Goal: Check status: Check status

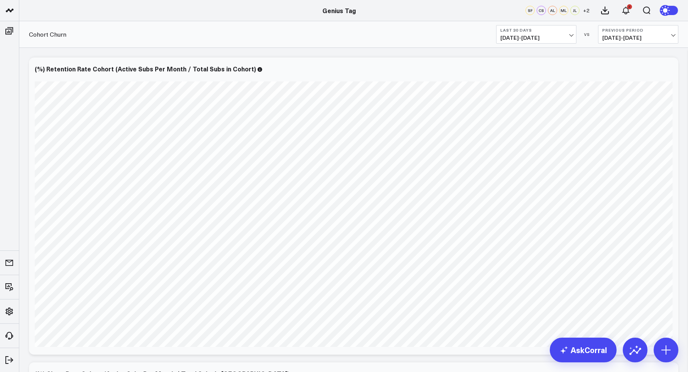
click at [526, 35] on span "[DATE] - [DATE]" at bounding box center [536, 38] width 72 height 6
click at [527, 247] on link "Custom Dates" at bounding box center [535, 246] width 79 height 15
select select "8"
select select "2025"
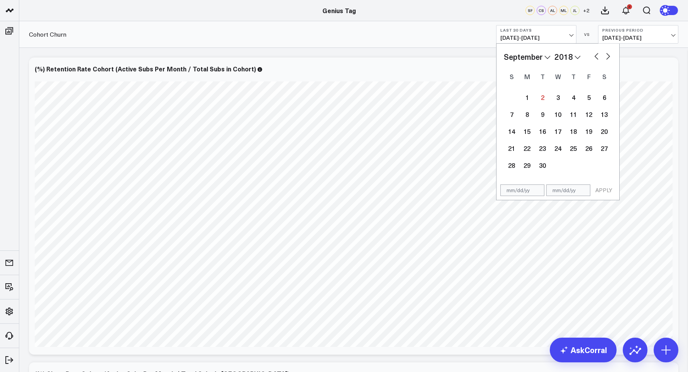
select select "8"
select select "2018"
click at [602, 100] on div "1" at bounding box center [603, 97] width 15 height 15
type input "[DATE]"
select select "8"
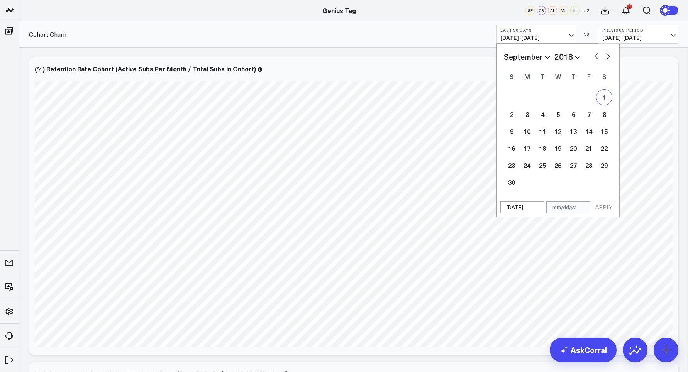
select select "2018"
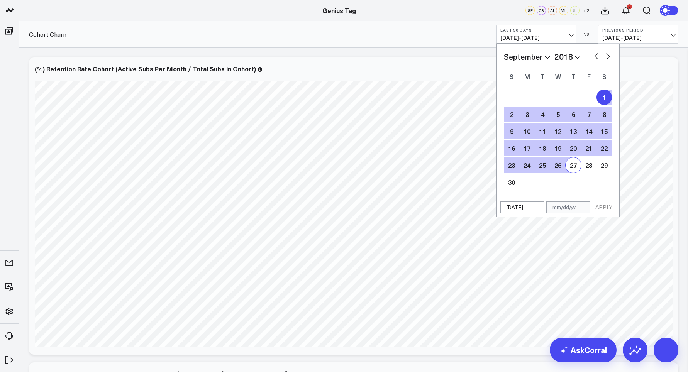
click at [561, 207] on input "text" at bounding box center [568, 207] width 44 height 12
select select "8"
select select "2018"
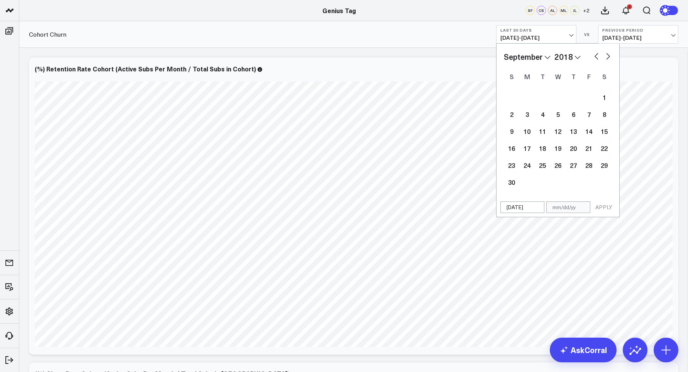
click at [554, 51] on select "2026 2025 2024 2023 2022 2021 2020 2019 2018 2017 2016 2015 2014 2013 2012 2011…" at bounding box center [567, 57] width 26 height 12
select select "8"
select select "2025"
click at [542, 167] on div "30" at bounding box center [541, 164] width 15 height 15
type input "[DATE]"
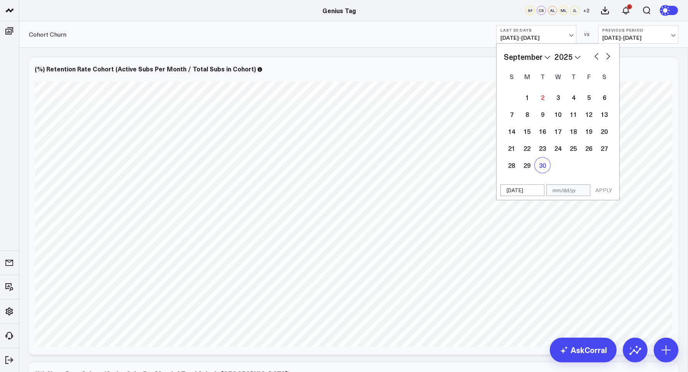
select select "8"
select select "2025"
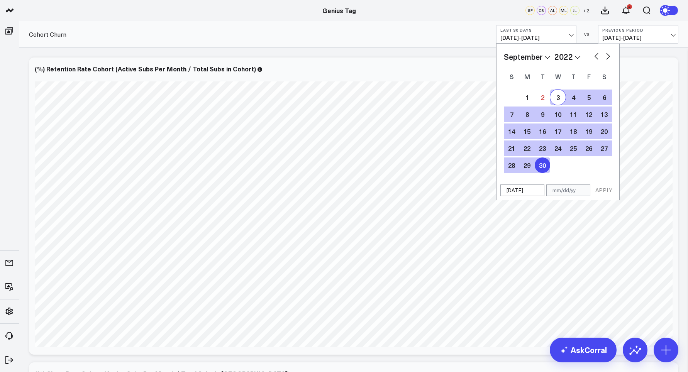
select select "8"
select select "2022"
click at [575, 98] on div "1" at bounding box center [572, 97] width 15 height 15
type input "[DATE]"
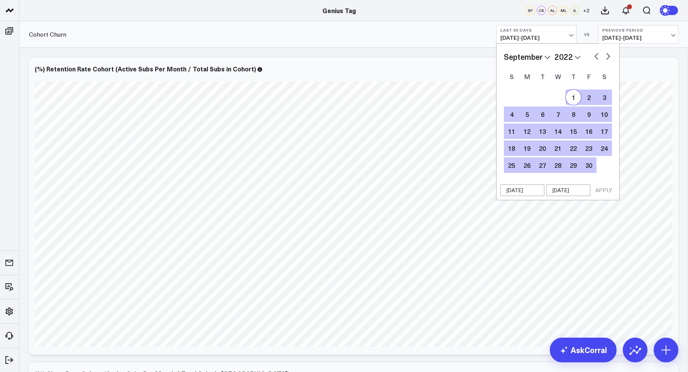
select select "8"
select select "2022"
click at [603, 192] on button "APPLY" at bounding box center [603, 190] width 23 height 12
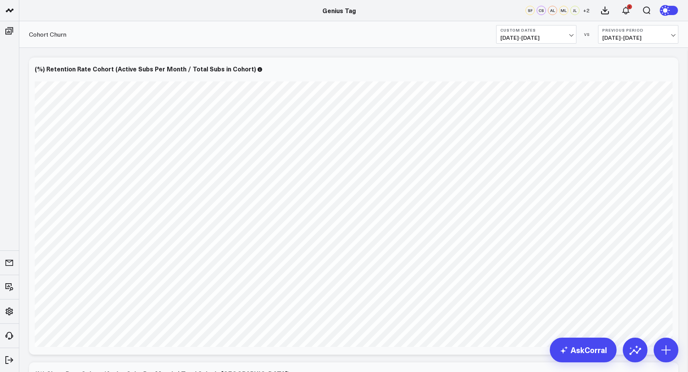
click at [647, 42] on button "Previous Period [DATE] - [DATE]" at bounding box center [638, 34] width 80 height 19
click at [632, 96] on link "No Comparison" at bounding box center [637, 96] width 79 height 15
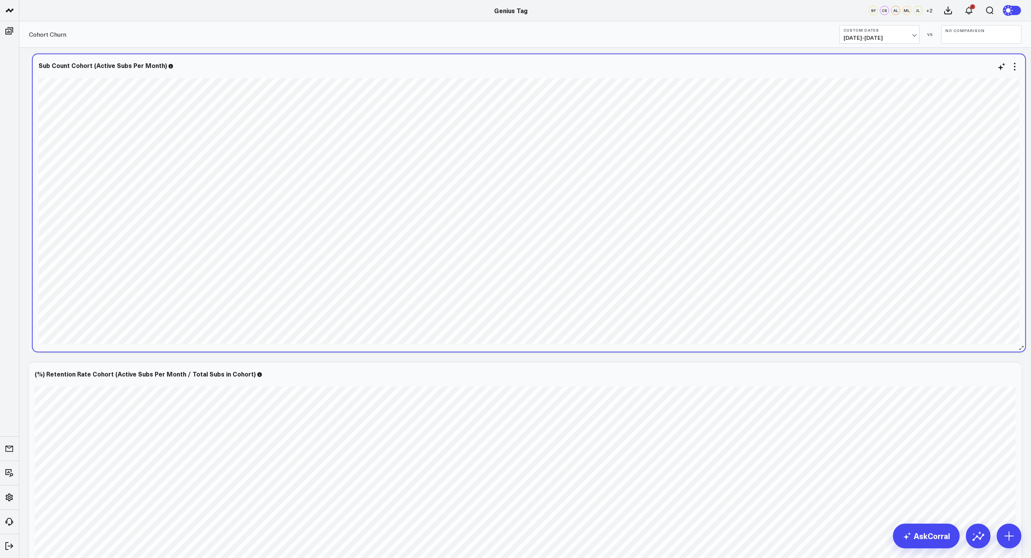
drag, startPoint x: 237, startPoint y: 529, endPoint x: 240, endPoint y: 66, distance: 463.1
click at [240, 66] on div "Sub Count Cohort (Active Subs Per Month)" at bounding box center [529, 65] width 981 height 7
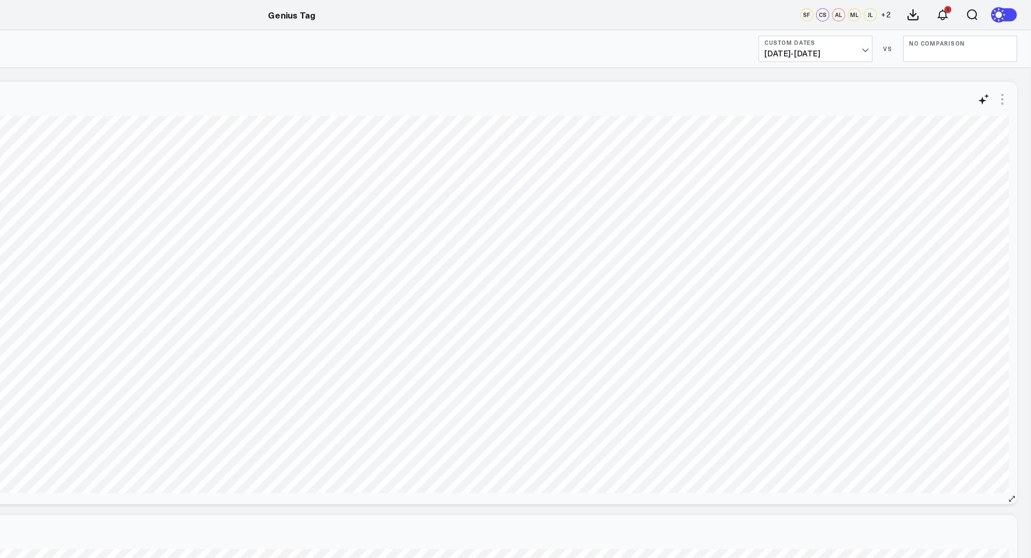
click at [687, 73] on icon at bounding box center [1011, 69] width 9 height 9
